Goal: Entertainment & Leisure: Consume media (video, audio)

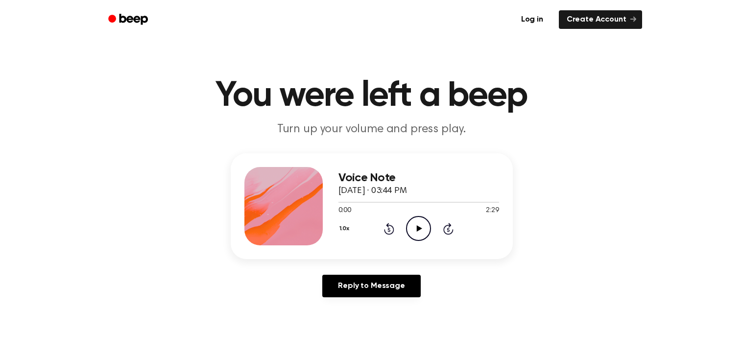
click at [421, 233] on icon "Play Audio" at bounding box center [418, 228] width 25 height 25
click at [418, 224] on icon "Pause Audio" at bounding box center [418, 228] width 25 height 25
click at [415, 215] on div "0:30 2:29" at bounding box center [418, 211] width 161 height 10
click at [415, 230] on icon "Play Audio" at bounding box center [418, 228] width 25 height 25
click at [414, 229] on icon "Pause Audio" at bounding box center [418, 228] width 25 height 25
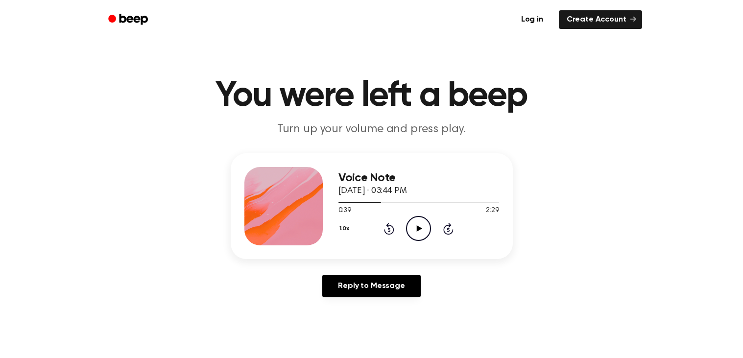
click at [389, 229] on icon at bounding box center [389, 230] width 2 height 4
click at [387, 233] on icon at bounding box center [389, 229] width 10 height 12
click at [384, 233] on icon "Rewind 5 seconds" at bounding box center [388, 228] width 11 height 13
click at [382, 240] on div "1.0x Rewind 5 seconds Play Audio Skip 5 seconds" at bounding box center [418, 228] width 161 height 25
click at [376, 234] on div "1.0x Rewind 5 seconds Play Audio Skip 5 seconds" at bounding box center [418, 228] width 161 height 25
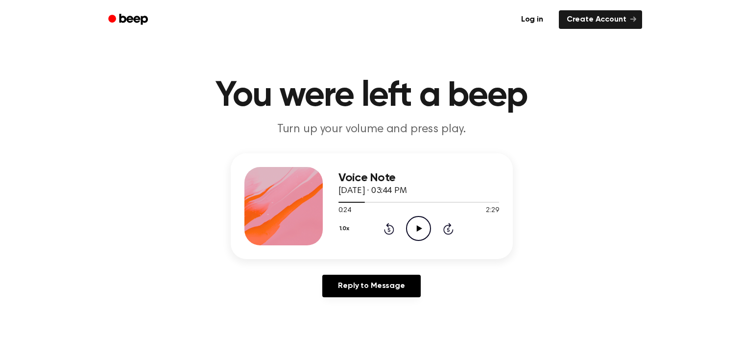
click at [384, 228] on icon "Rewind 5 seconds" at bounding box center [388, 228] width 11 height 13
click at [387, 230] on icon "Rewind 5 seconds" at bounding box center [388, 228] width 11 height 13
click at [384, 224] on icon "Rewind 5 seconds" at bounding box center [388, 228] width 11 height 13
click at [383, 224] on div "1.0x Rewind 5 seconds Play Audio Skip 5 seconds" at bounding box center [418, 228] width 161 height 25
click at [387, 234] on icon at bounding box center [389, 229] width 10 height 12
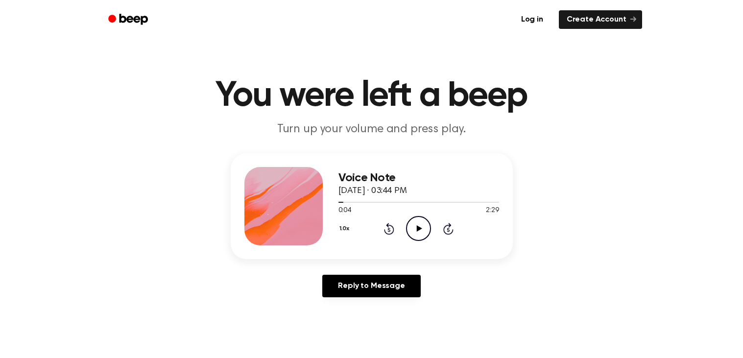
click at [387, 230] on icon "Rewind 5 seconds" at bounding box center [388, 228] width 11 height 13
click at [417, 212] on div "0:00 2:29" at bounding box center [418, 211] width 161 height 10
click at [413, 229] on icon "Play Audio" at bounding box center [418, 228] width 25 height 25
click at [418, 223] on icon "Pause Audio" at bounding box center [418, 228] width 25 height 25
click at [389, 229] on icon at bounding box center [389, 230] width 2 height 4
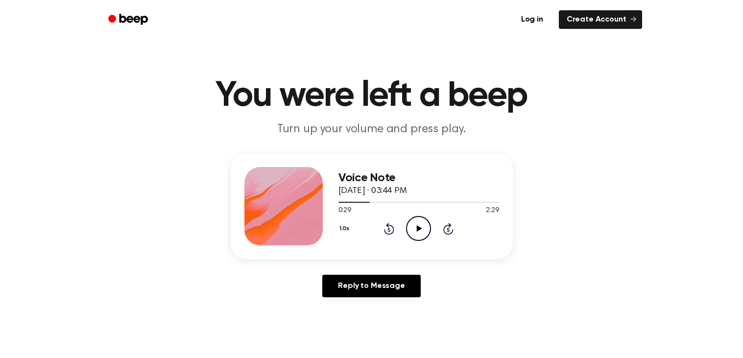
click at [376, 222] on div "1.0x Rewind 5 seconds Play Audio Skip 5 seconds" at bounding box center [418, 228] width 161 height 25
click at [384, 230] on icon at bounding box center [389, 229] width 10 height 12
click at [418, 231] on icon "Play Audio" at bounding box center [418, 228] width 25 height 25
click at [389, 229] on icon "Rewind 5 seconds" at bounding box center [388, 228] width 11 height 13
click at [415, 227] on icon "Pause Audio" at bounding box center [418, 228] width 25 height 25
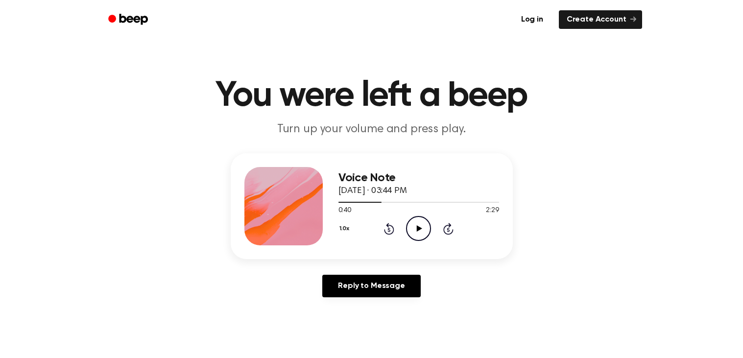
click at [391, 223] on icon "Rewind 5 seconds" at bounding box center [388, 228] width 11 height 13
click at [389, 229] on icon at bounding box center [389, 230] width 2 height 4
click at [420, 227] on icon at bounding box center [419, 228] width 5 height 6
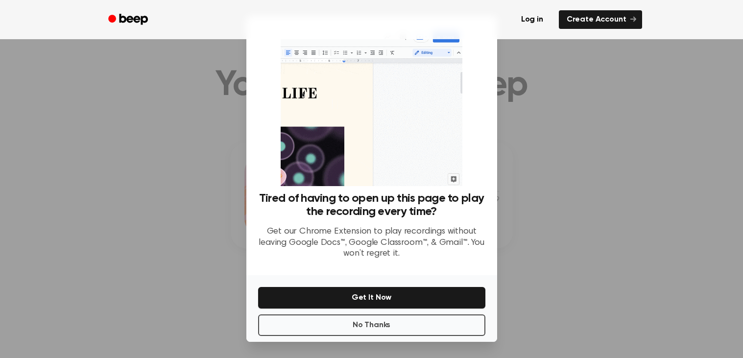
scroll to position [35, 0]
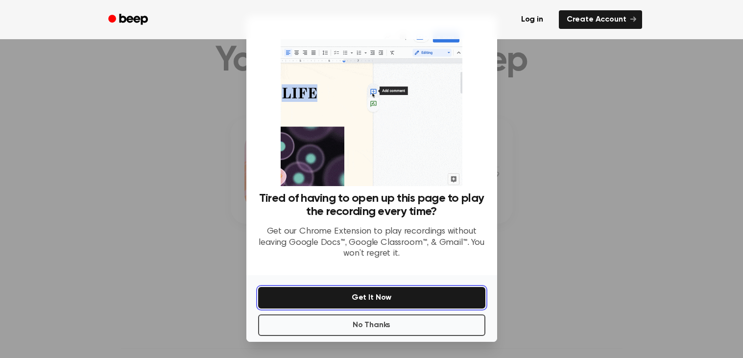
click at [375, 301] on button "Get It Now" at bounding box center [371, 298] width 227 height 22
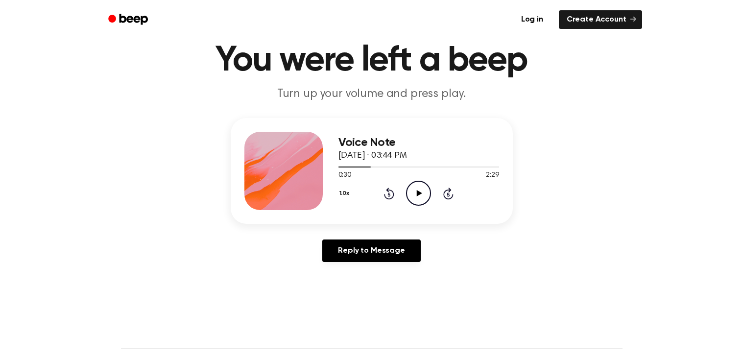
click at [414, 193] on icon "Play Audio" at bounding box center [418, 193] width 25 height 25
click at [416, 181] on circle at bounding box center [419, 193] width 24 height 24
click at [412, 200] on icon "Play Audio" at bounding box center [418, 193] width 25 height 25
click at [429, 190] on icon "Pause Audio" at bounding box center [418, 193] width 25 height 25
click at [388, 194] on icon at bounding box center [389, 194] width 2 height 4
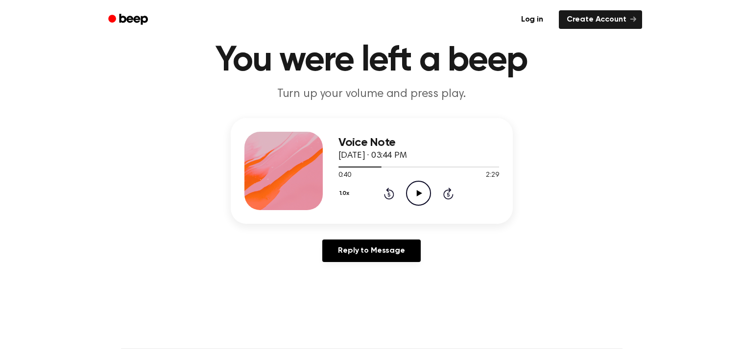
click at [384, 198] on icon "Rewind 5 seconds" at bounding box center [388, 193] width 11 height 13
click at [414, 199] on icon "Play Audio" at bounding box center [418, 193] width 25 height 25
click at [421, 194] on icon "Pause Audio" at bounding box center [418, 193] width 25 height 25
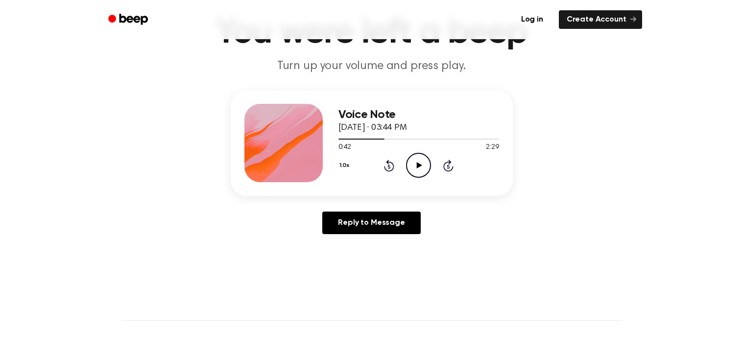
scroll to position [68, 0]
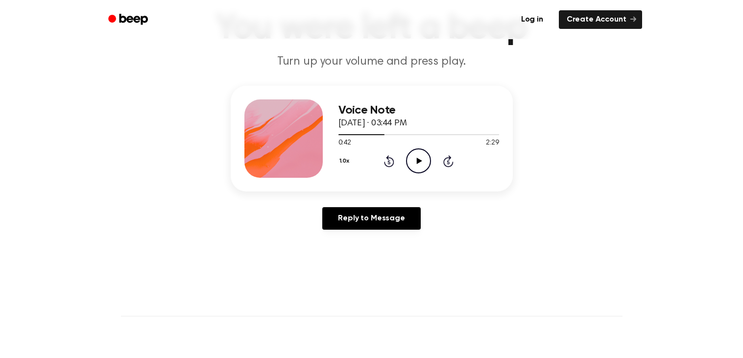
click at [427, 165] on icon "Play Audio" at bounding box center [418, 160] width 25 height 25
click at [389, 155] on icon "Rewind 5 seconds" at bounding box center [388, 161] width 11 height 13
click at [422, 165] on icon "Pause Audio" at bounding box center [418, 160] width 25 height 25
click at [416, 164] on icon "Play Audio" at bounding box center [418, 160] width 25 height 25
click at [378, 160] on div "1.0x Rewind 5 seconds Pause Audio Skip 5 seconds" at bounding box center [418, 160] width 161 height 25
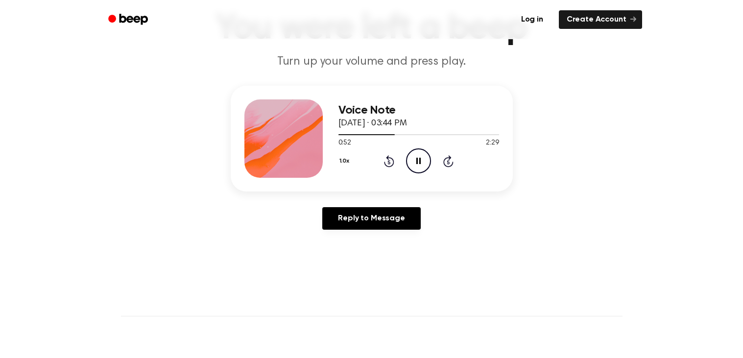
click at [389, 161] on icon at bounding box center [389, 162] width 2 height 4
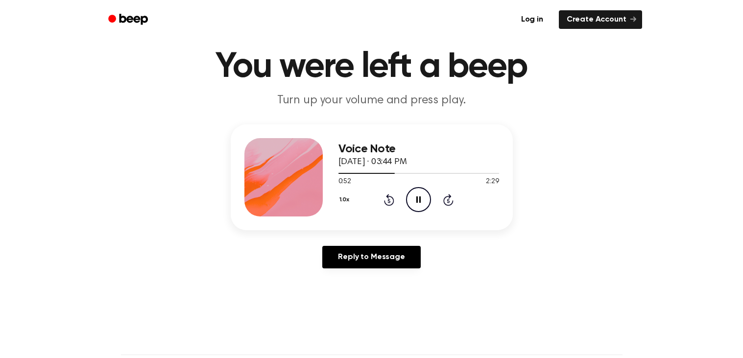
scroll to position [25, 0]
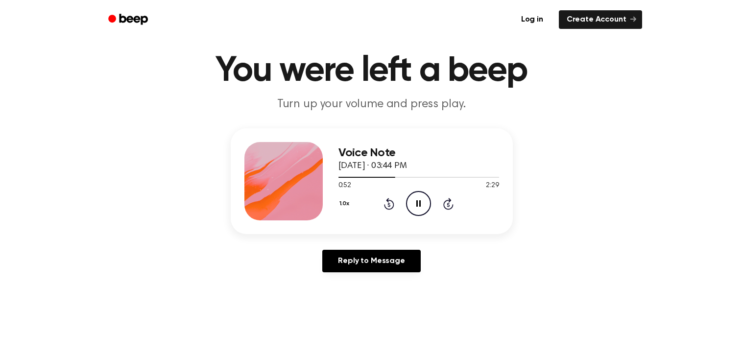
click at [385, 202] on icon "Rewind 5 seconds" at bounding box center [388, 203] width 11 height 13
click at [389, 204] on icon at bounding box center [389, 205] width 2 height 4
click at [406, 195] on icon "Pause Audio" at bounding box center [418, 203] width 25 height 25
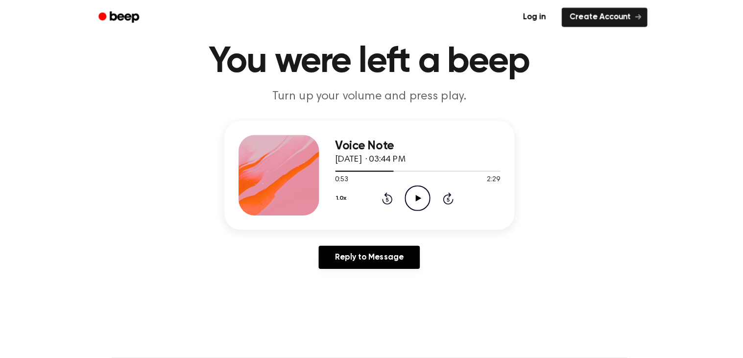
scroll to position [31, 0]
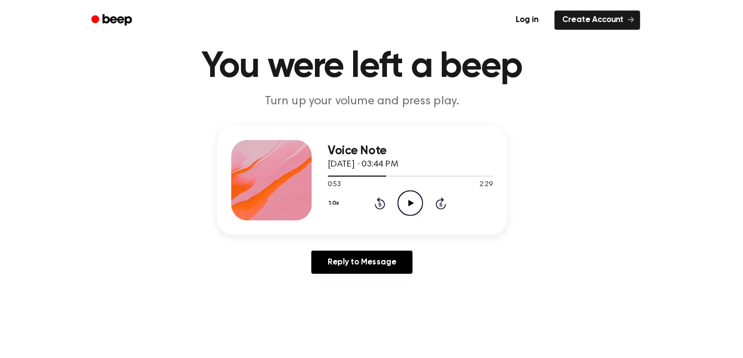
click at [415, 199] on icon "Play Audio" at bounding box center [418, 197] width 25 height 25
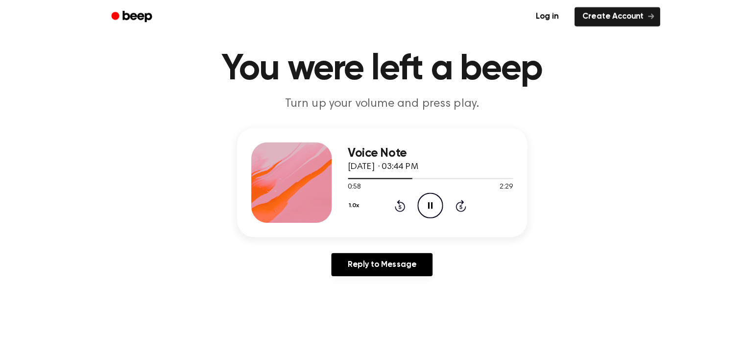
scroll to position [25, 0]
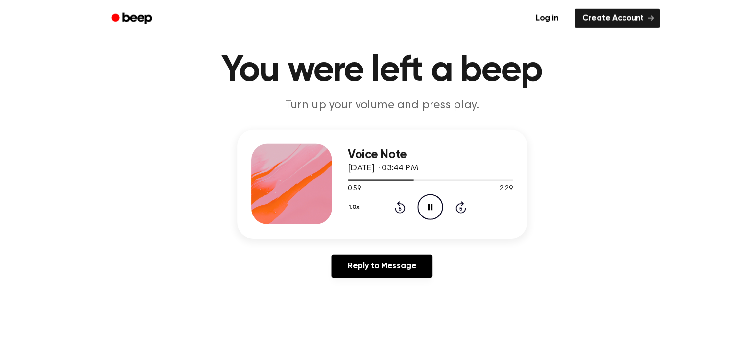
click at [387, 204] on icon "Rewind 5 seconds" at bounding box center [388, 203] width 11 height 13
click at [389, 204] on icon at bounding box center [389, 204] width 2 height 4
click at [648, 317] on main "You were left a beep Turn up your volume and press play. Voice Note October 5, …" at bounding box center [371, 277] width 743 height 604
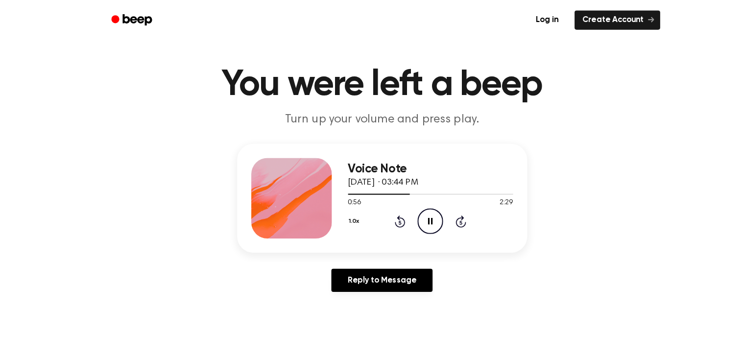
scroll to position [13, 0]
click at [387, 214] on icon "Rewind 5 seconds" at bounding box center [388, 216] width 11 height 13
click at [390, 218] on icon at bounding box center [389, 217] width 2 height 4
click at [389, 216] on icon at bounding box center [389, 217] width 2 height 4
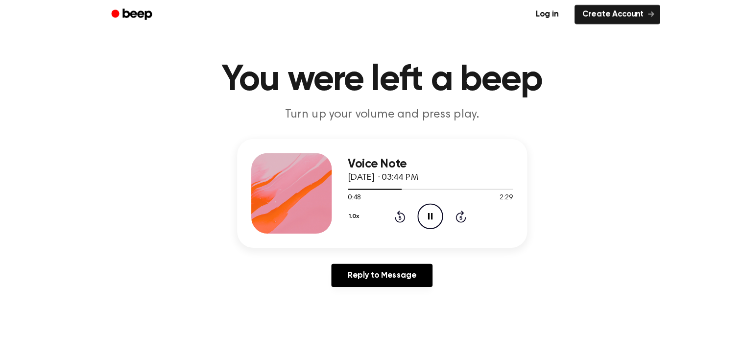
scroll to position [23, 0]
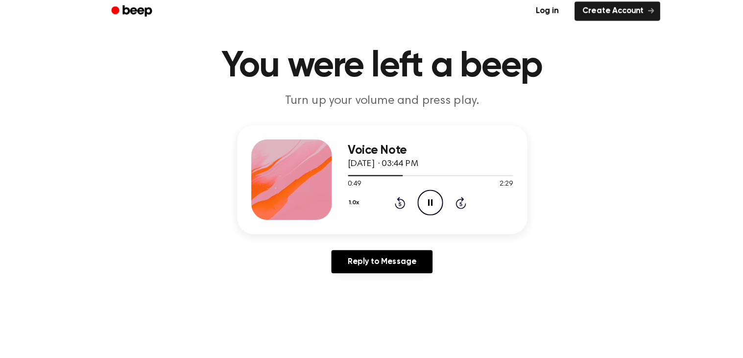
click at [418, 204] on icon "Pause Audio" at bounding box center [418, 205] width 25 height 25
click at [415, 208] on icon "Play Audio" at bounding box center [418, 205] width 25 height 25
click at [451, 204] on icon "Skip 5 seconds" at bounding box center [448, 206] width 11 height 13
click at [389, 207] on icon at bounding box center [389, 207] width 2 height 4
click at [426, 207] on icon "Pause Audio" at bounding box center [418, 205] width 25 height 25
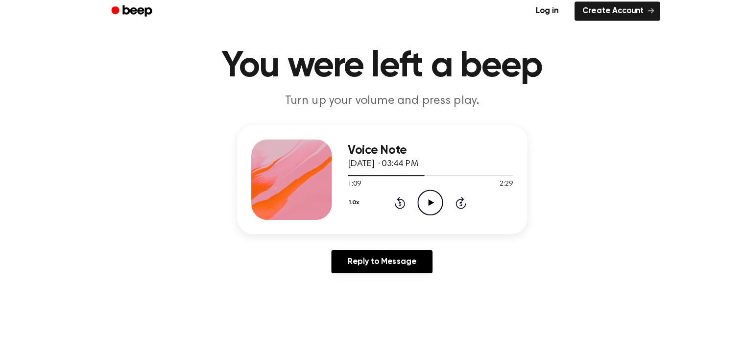
click at [419, 209] on icon "Play Audio" at bounding box center [418, 205] width 25 height 25
click at [420, 203] on icon at bounding box center [418, 206] width 4 height 6
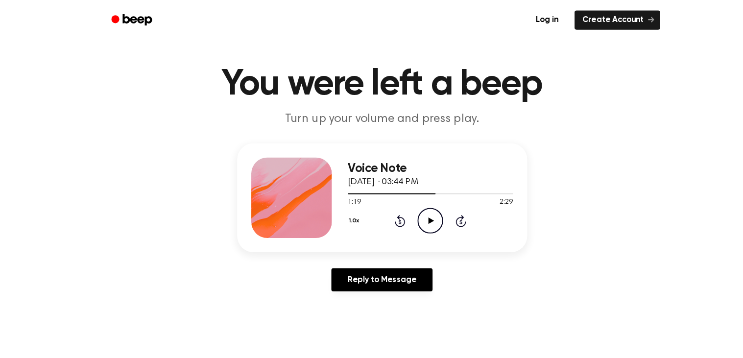
click at [450, 218] on icon at bounding box center [448, 215] width 10 height 12
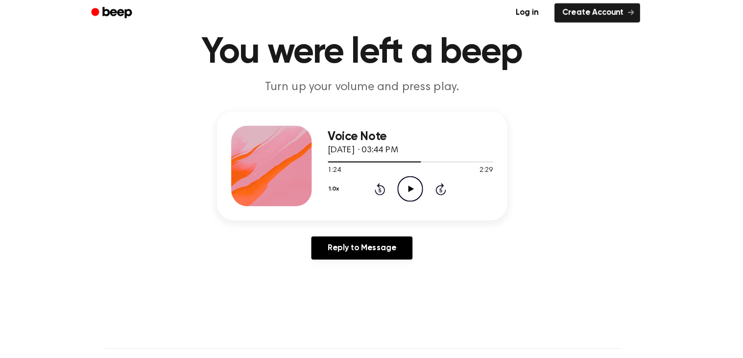
scroll to position [38, 0]
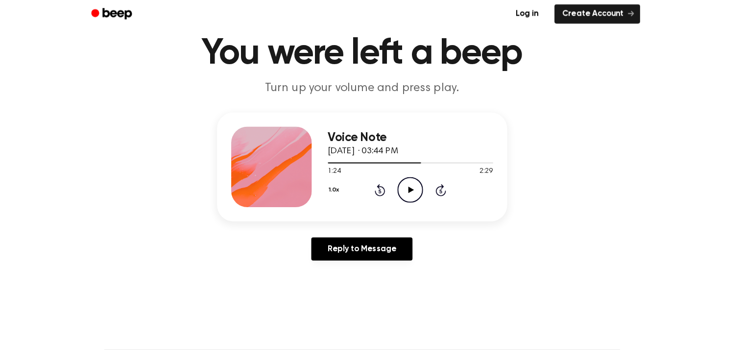
click at [447, 185] on icon "Skip 5 seconds" at bounding box center [448, 191] width 11 height 13
click at [444, 195] on icon "Skip 5 seconds" at bounding box center [448, 191] width 11 height 13
click at [447, 178] on div "1.0x Rewind 5 seconds Play Audio Skip 5 seconds" at bounding box center [418, 190] width 161 height 25
click at [448, 185] on icon at bounding box center [448, 191] width 10 height 12
click at [443, 185] on icon "Skip 5 seconds" at bounding box center [448, 191] width 11 height 13
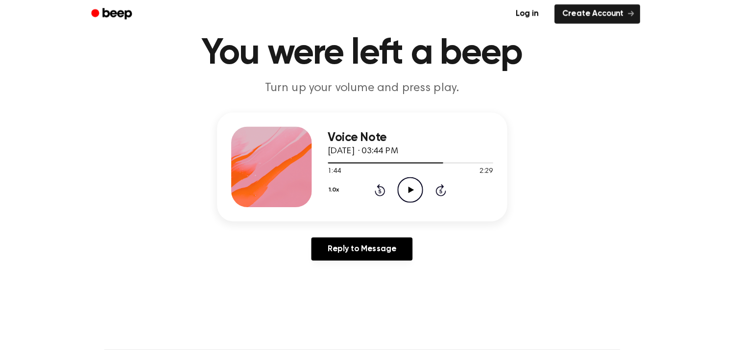
click at [448, 179] on div "1.0x Rewind 5 seconds Play Audio Skip 5 seconds" at bounding box center [418, 190] width 161 height 25
click at [453, 189] on icon "Skip 5 seconds" at bounding box center [448, 191] width 11 height 13
click at [448, 191] on icon at bounding box center [448, 192] width 2 height 4
click at [445, 195] on icon at bounding box center [448, 191] width 10 height 12
click at [445, 186] on icon "Skip 5 seconds" at bounding box center [448, 191] width 11 height 13
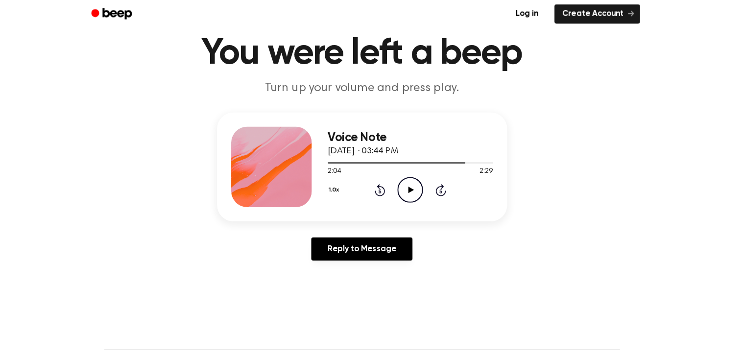
click at [444, 192] on icon at bounding box center [448, 191] width 10 height 12
click at [448, 191] on icon "Skip 5 seconds" at bounding box center [448, 191] width 11 height 13
click at [446, 187] on icon at bounding box center [448, 191] width 10 height 12
click at [443, 194] on icon "Skip 5 seconds" at bounding box center [448, 191] width 11 height 13
click at [448, 191] on icon at bounding box center [448, 192] width 2 height 4
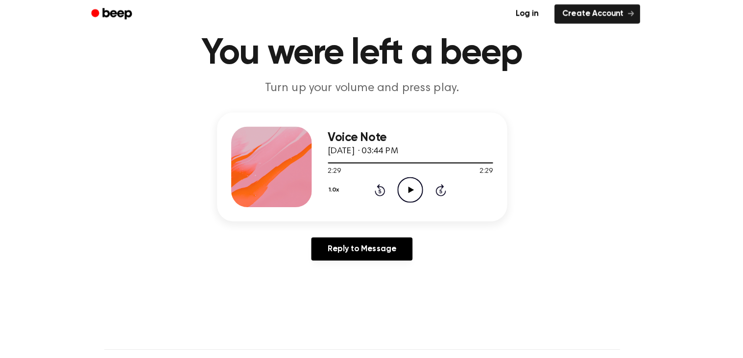
click at [417, 191] on icon at bounding box center [419, 191] width 5 height 6
click at [409, 198] on circle at bounding box center [419, 191] width 24 height 24
click at [424, 204] on div "Voice Note October 5, 2025 · 03:44 PM 2:29 2:29 Your browser does not support t…" at bounding box center [418, 168] width 161 height 78
click at [420, 198] on icon "Play Audio" at bounding box center [418, 190] width 25 height 25
click at [388, 196] on icon at bounding box center [389, 191] width 10 height 12
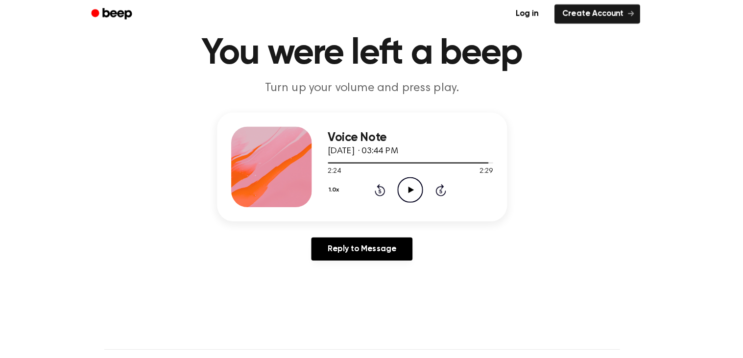
click at [384, 192] on icon at bounding box center [389, 191] width 10 height 12
click at [414, 191] on icon "Play Audio" at bounding box center [418, 190] width 25 height 25
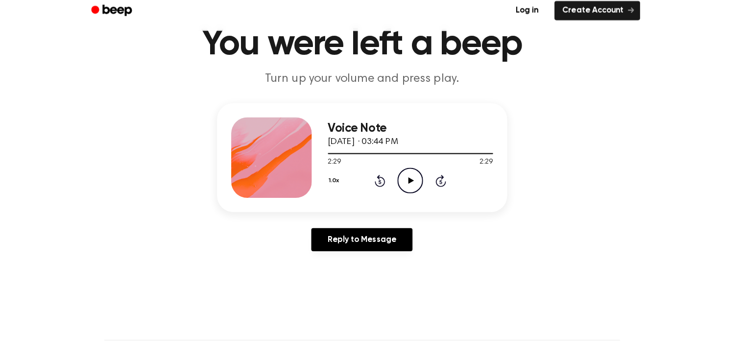
scroll to position [45, 0]
click at [389, 185] on icon at bounding box center [389, 185] width 2 height 4
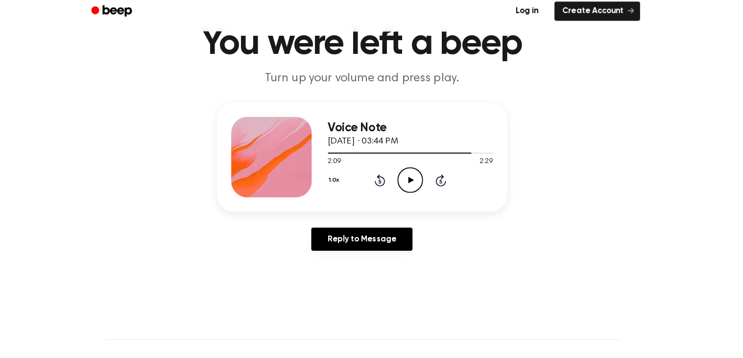
click at [390, 183] on icon at bounding box center [389, 185] width 2 height 4
click at [389, 185] on icon at bounding box center [389, 185] width 2 height 4
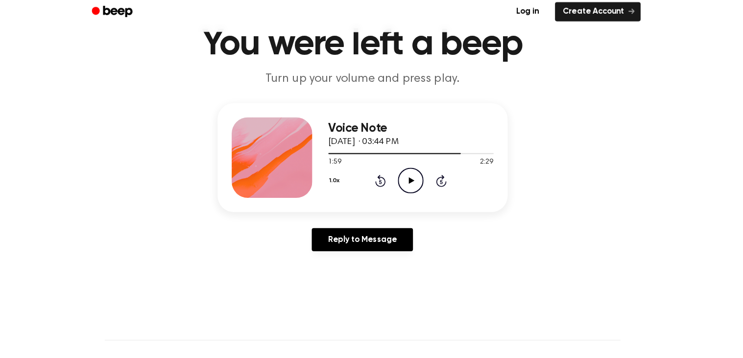
click at [383, 190] on div "1.0x Rewind 5 seconds Play Audio Skip 5 seconds" at bounding box center [418, 183] width 161 height 25
click at [390, 185] on icon at bounding box center [389, 185] width 2 height 4
click at [394, 185] on icon at bounding box center [389, 184] width 10 height 12
click at [390, 188] on icon "Rewind 5 seconds" at bounding box center [388, 184] width 11 height 13
click at [389, 185] on icon at bounding box center [389, 185] width 2 height 4
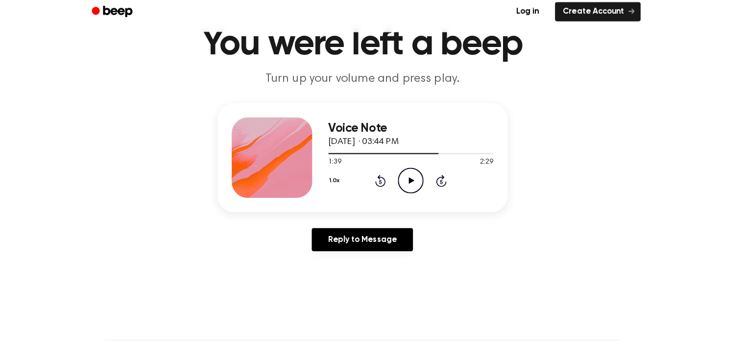
click at [392, 188] on icon at bounding box center [389, 184] width 10 height 12
click at [390, 188] on icon "Rewind 5 seconds" at bounding box center [388, 184] width 11 height 13
click at [392, 188] on icon at bounding box center [389, 184] width 10 height 12
click at [394, 184] on div "1.0x Rewind 5 seconds Play Audio Skip 5 seconds" at bounding box center [418, 183] width 161 height 25
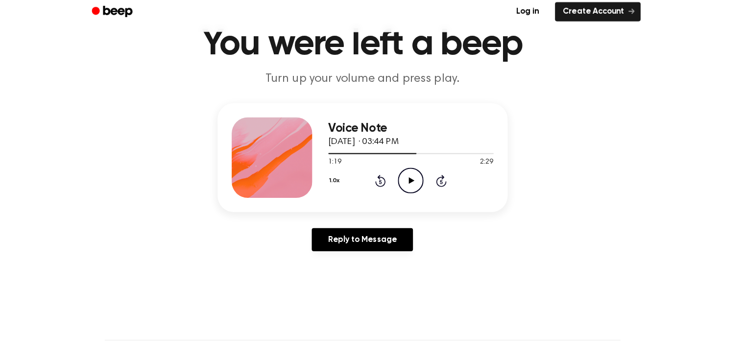
click at [400, 189] on div "1.0x Rewind 5 seconds Play Audio Skip 5 seconds" at bounding box center [418, 183] width 161 height 25
click at [400, 186] on div "1.0x Rewind 5 seconds Play Audio Skip 5 seconds" at bounding box center [418, 183] width 161 height 25
click at [393, 188] on icon "Rewind 5 seconds" at bounding box center [388, 184] width 11 height 13
click at [406, 190] on icon "Play Audio" at bounding box center [418, 183] width 25 height 25
click at [394, 184] on icon at bounding box center [389, 184] width 10 height 12
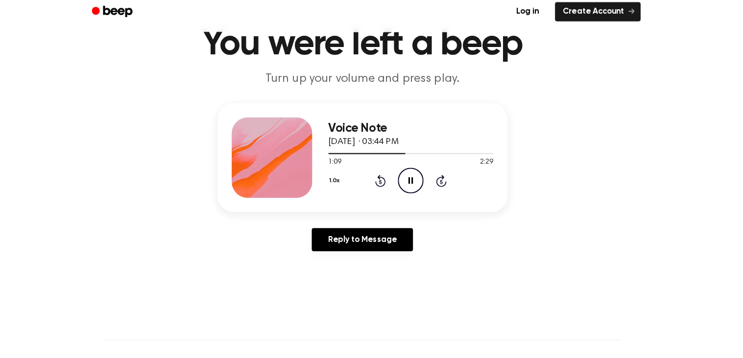
click at [394, 188] on div "1.0x Rewind 5 seconds Pause Audio Skip 5 seconds" at bounding box center [418, 183] width 161 height 25
click at [393, 184] on icon at bounding box center [389, 184] width 10 height 12
click at [392, 190] on icon "Rewind 5 seconds" at bounding box center [388, 184] width 11 height 13
click at [390, 189] on icon at bounding box center [389, 184] width 10 height 12
click at [390, 188] on icon "Rewind 5 seconds" at bounding box center [388, 184] width 11 height 13
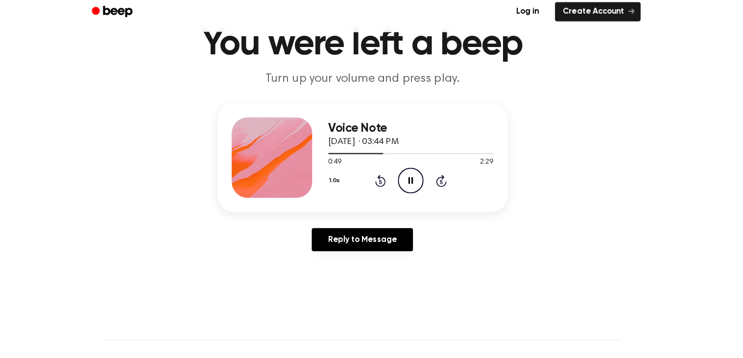
click at [394, 186] on icon at bounding box center [389, 184] width 10 height 12
click at [389, 185] on icon at bounding box center [389, 185] width 2 height 4
click at [394, 189] on icon "Rewind 5 seconds" at bounding box center [388, 184] width 11 height 13
click at [392, 190] on icon "Rewind 5 seconds" at bounding box center [388, 184] width 11 height 13
click at [392, 189] on icon "Rewind 5 seconds" at bounding box center [388, 184] width 11 height 13
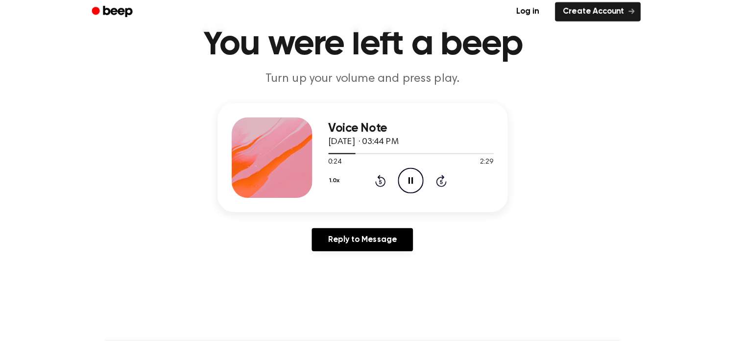
click at [391, 189] on icon at bounding box center [389, 184] width 10 height 12
click at [390, 189] on icon at bounding box center [389, 184] width 10 height 12
click at [388, 185] on icon "Rewind 5 seconds" at bounding box center [388, 184] width 11 height 13
click at [416, 186] on icon "Pause Audio" at bounding box center [418, 183] width 25 height 25
click at [420, 187] on icon "Play Audio" at bounding box center [418, 183] width 25 height 25
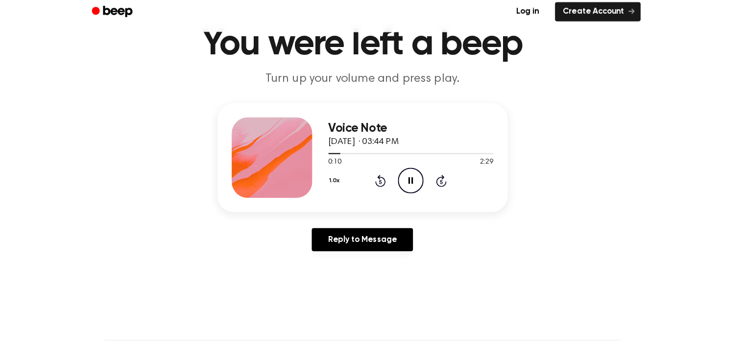
click at [416, 186] on icon at bounding box center [418, 184] width 4 height 6
click at [394, 181] on div "1.0x Rewind 5 seconds Play Audio Skip 5 seconds" at bounding box center [418, 183] width 161 height 25
click at [389, 185] on icon at bounding box center [389, 185] width 2 height 4
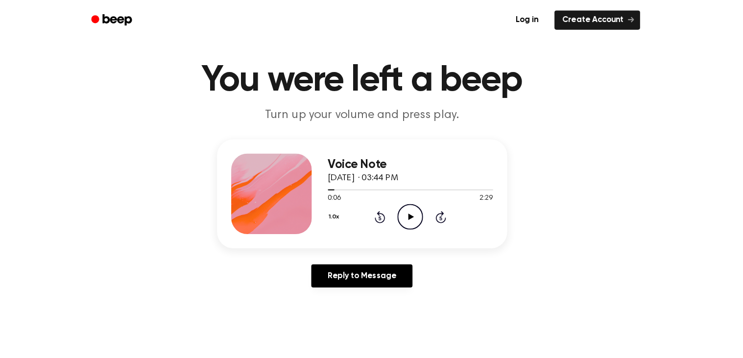
scroll to position [11, 0]
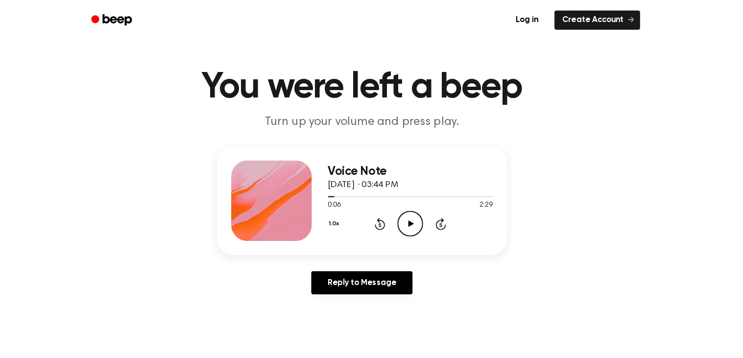
click at [392, 220] on icon at bounding box center [389, 218] width 10 height 12
click at [389, 219] on icon "Rewind 5 seconds" at bounding box center [388, 218] width 11 height 13
